Goal: Navigation & Orientation: Find specific page/section

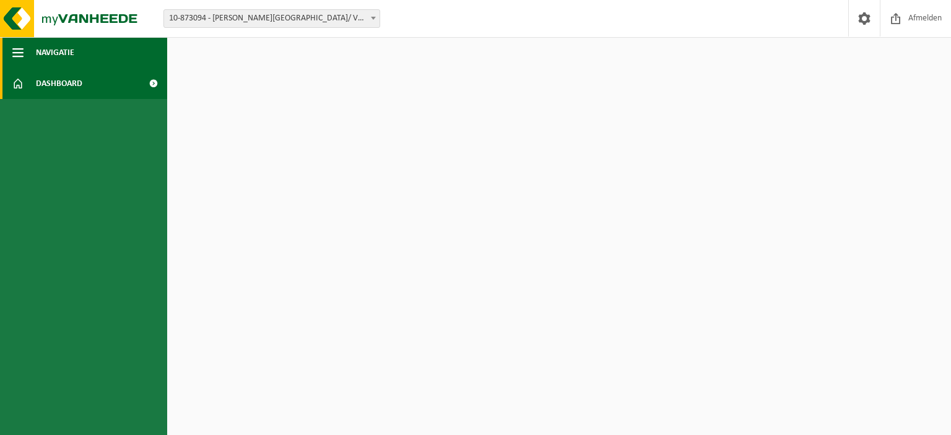
click at [57, 53] on span "Navigatie" at bounding box center [55, 52] width 38 height 31
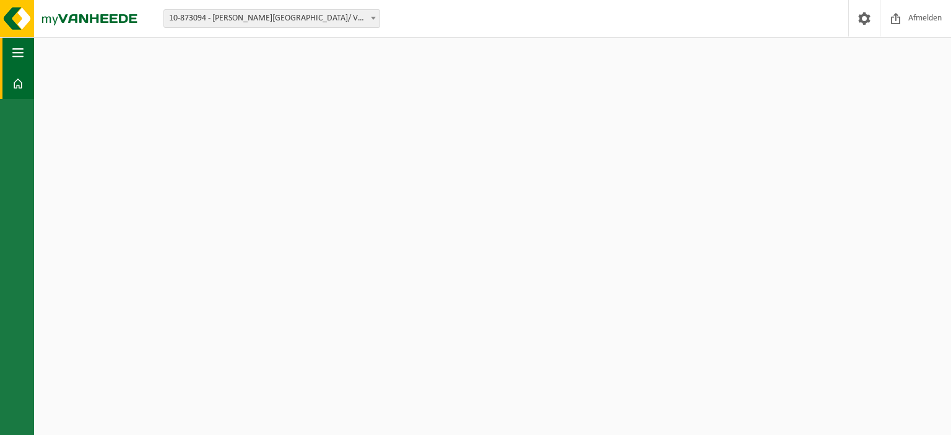
click at [20, 49] on span "button" at bounding box center [17, 52] width 11 height 31
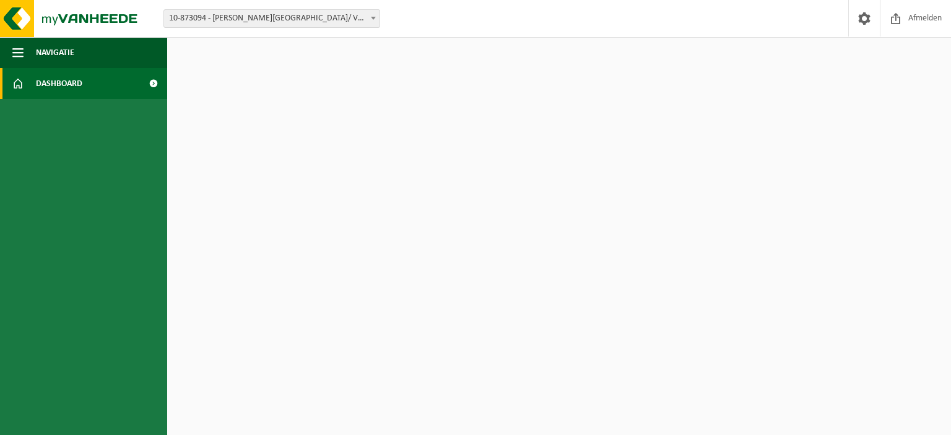
click at [58, 85] on span "Dashboard" at bounding box center [59, 83] width 46 height 31
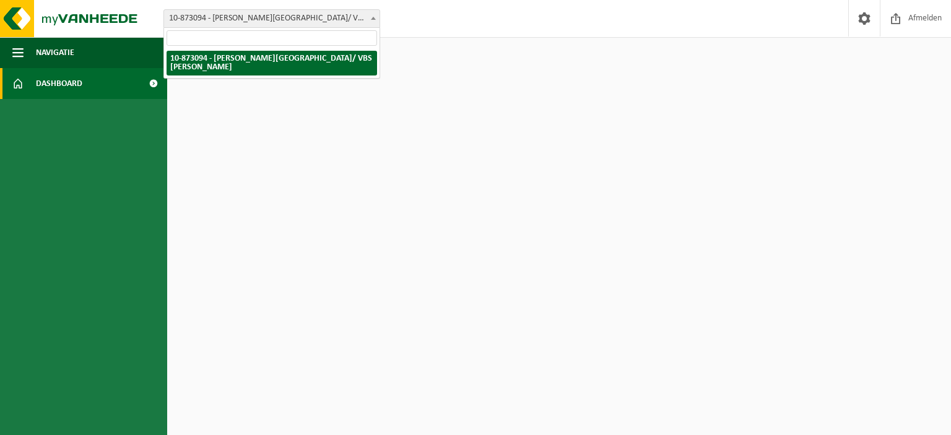
click at [335, 16] on span "10-873094 - [PERSON_NAME][GEOGRAPHIC_DATA]/ VBS [PERSON_NAME]" at bounding box center [271, 18] width 215 height 17
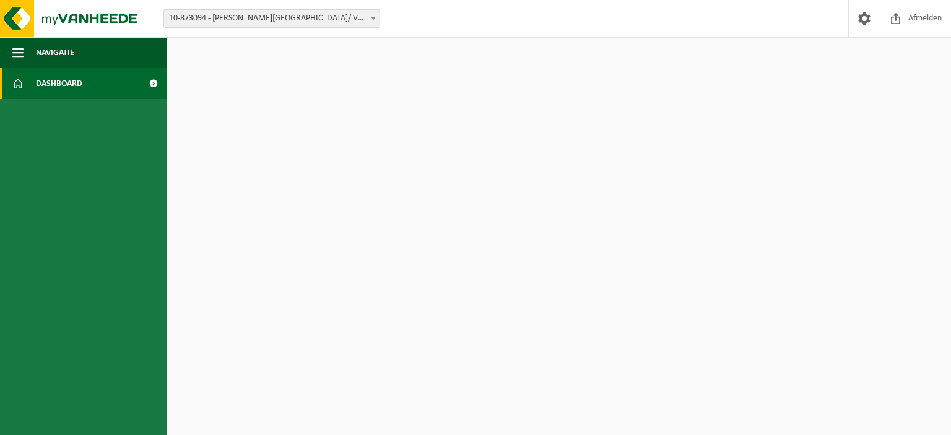
click at [156, 84] on span at bounding box center [153, 83] width 28 height 31
click at [17, 59] on span "button" at bounding box center [17, 52] width 11 height 31
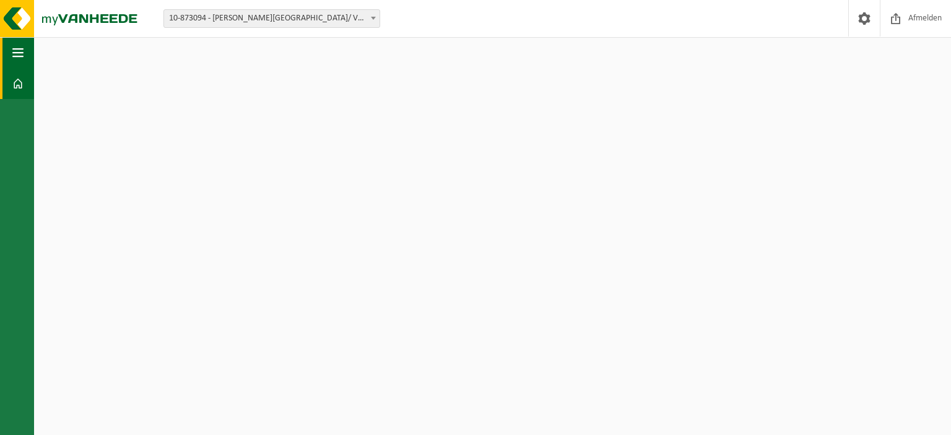
click at [24, 54] on button "Navigatie" at bounding box center [17, 52] width 34 height 31
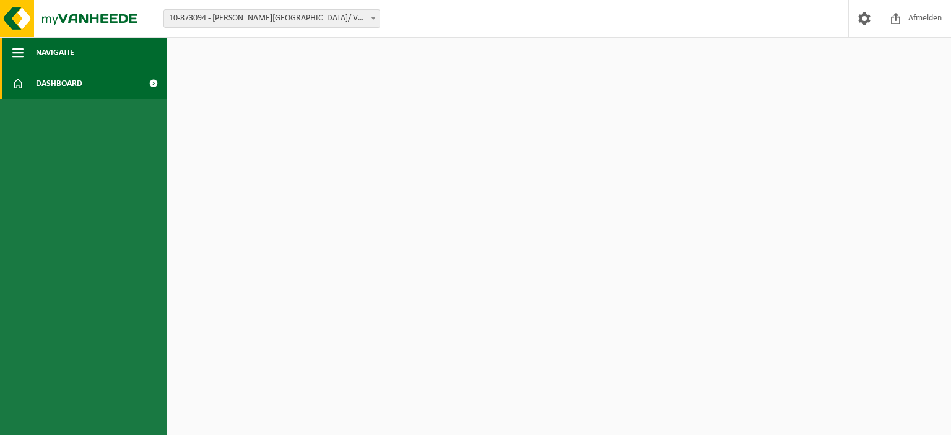
click at [47, 50] on span "Navigatie" at bounding box center [55, 52] width 38 height 31
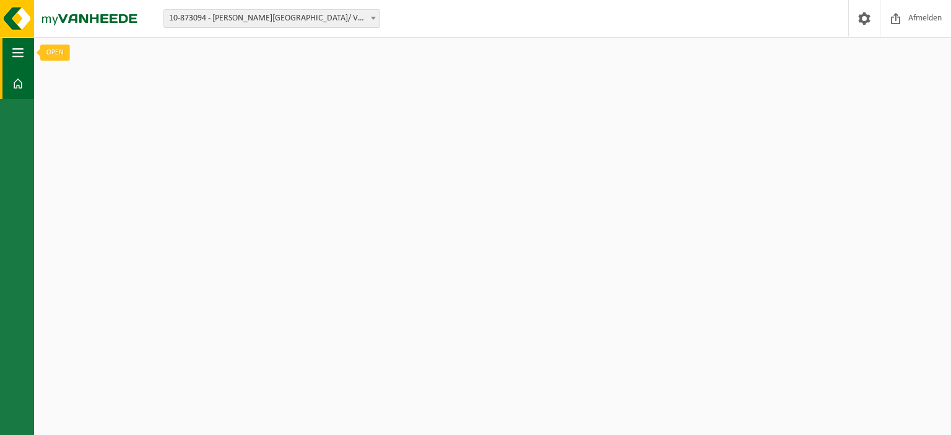
drag, startPoint x: 20, startPoint y: 51, endPoint x: 25, endPoint y: 61, distance: 11.1
click at [20, 52] on span "button" at bounding box center [17, 52] width 11 height 31
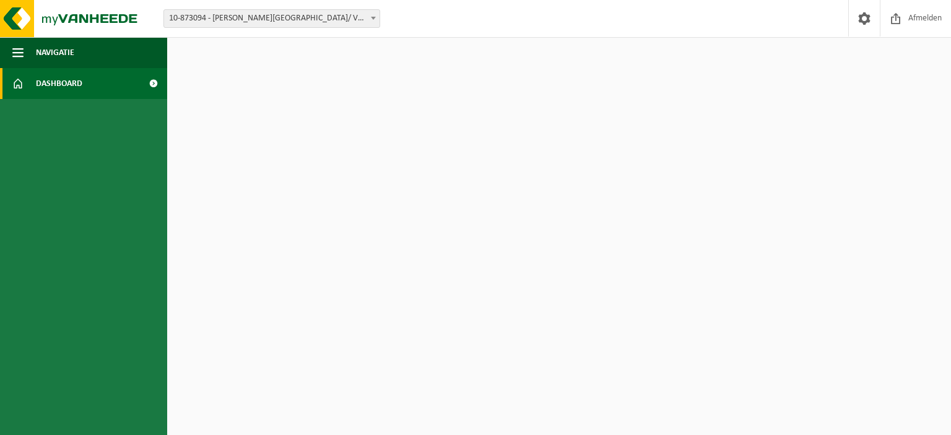
click at [20, 80] on span at bounding box center [17, 83] width 11 height 31
